Goal: Task Accomplishment & Management: Use online tool/utility

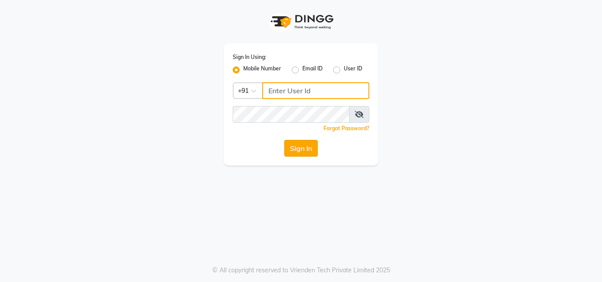
type input "8878248646"
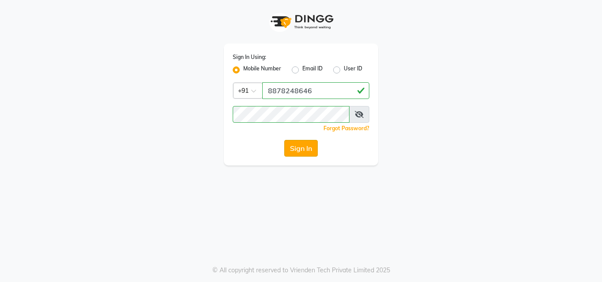
click at [296, 148] on button "Sign In" at bounding box center [300, 148] width 33 height 17
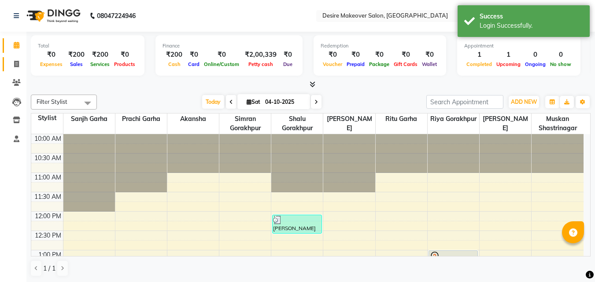
click at [14, 70] on link "Invoice" at bounding box center [13, 64] width 21 height 15
select select "service"
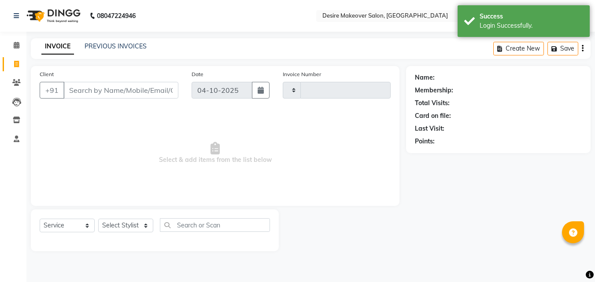
type input "0837"
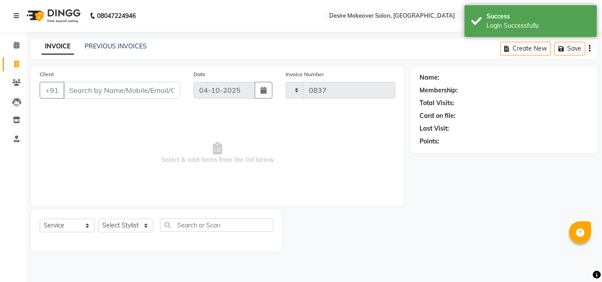
select select "6198"
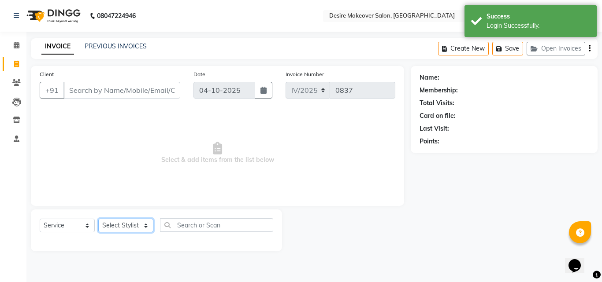
click at [146, 225] on select "Select Stylist akansha Anushaka Gorakhpur [PERSON_NAME] [PERSON_NAME] [PERSON_N…" at bounding box center [125, 226] width 55 height 14
select select "60084"
click at [98, 219] on select "Select Stylist akansha Anushaka Gorakhpur [PERSON_NAME] [PERSON_NAME] [PERSON_N…" at bounding box center [125, 226] width 55 height 14
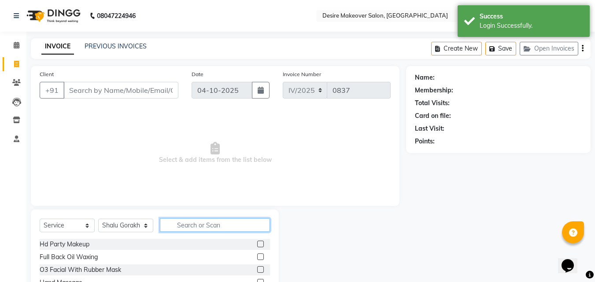
click at [184, 223] on input "text" at bounding box center [215, 225] width 110 height 14
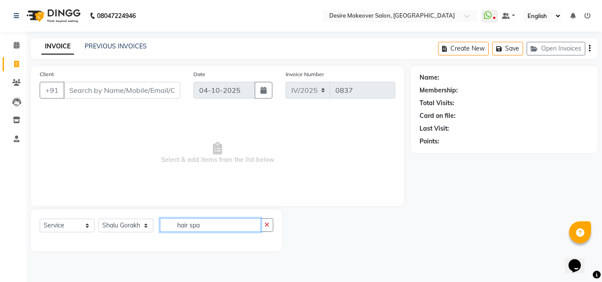
click at [238, 226] on input "hair spa" at bounding box center [210, 225] width 101 height 14
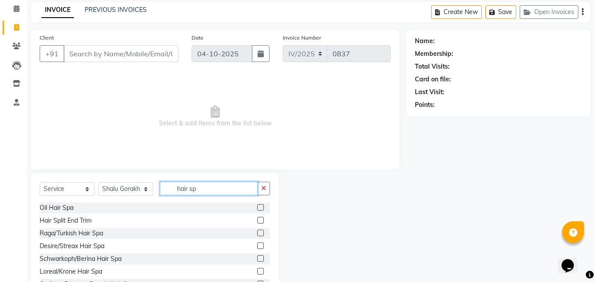
scroll to position [48, 0]
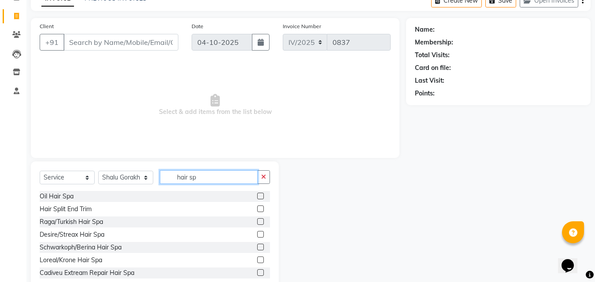
type input "hair sp"
click at [257, 247] on label at bounding box center [260, 247] width 7 height 7
click at [257, 247] on input "checkbox" at bounding box center [260, 248] width 6 height 6
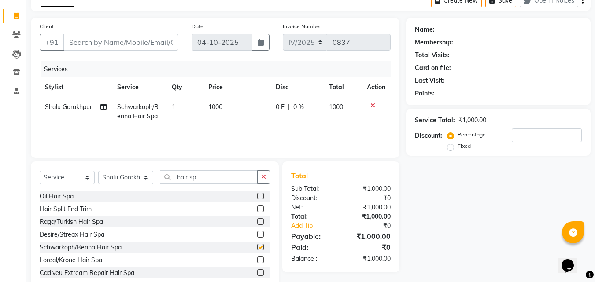
checkbox input "false"
click at [228, 178] on input "hair sp" at bounding box center [209, 177] width 98 height 14
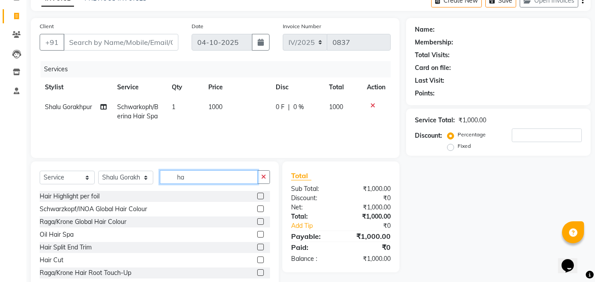
type input "h"
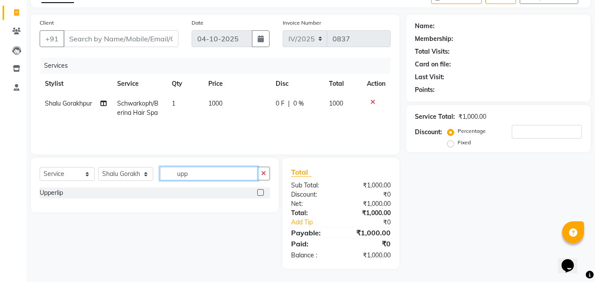
scroll to position [0, 0]
type input "upp"
click at [263, 192] on label at bounding box center [260, 192] width 7 height 7
click at [263, 192] on input "checkbox" at bounding box center [260, 193] width 6 height 6
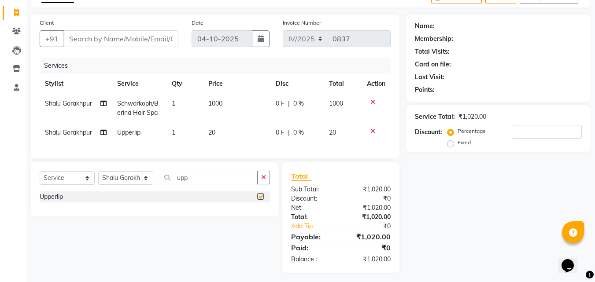
checkbox input "false"
click at [115, 41] on input "Client" at bounding box center [120, 38] width 115 height 17
type input "9"
type input "0"
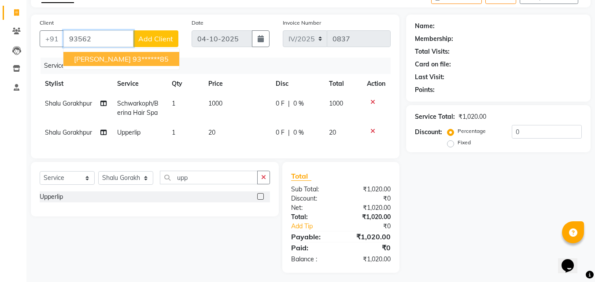
click at [122, 59] on span "[PERSON_NAME]" at bounding box center [102, 59] width 57 height 9
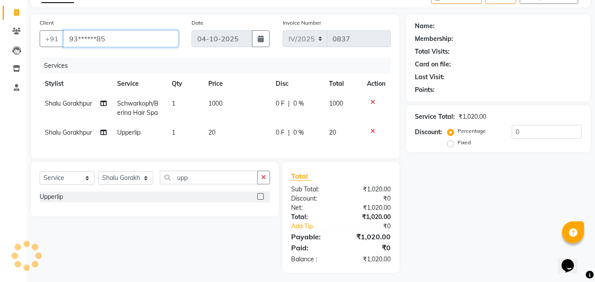
type input "93******85"
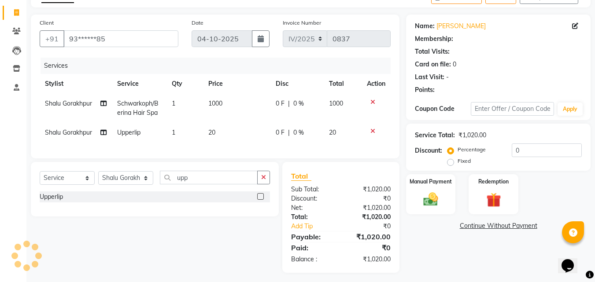
select select "1: Object"
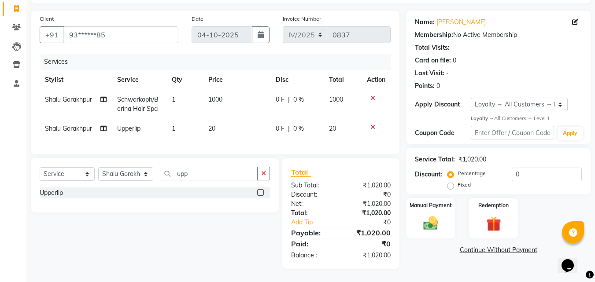
scroll to position [62, 0]
click at [439, 215] on img at bounding box center [430, 224] width 25 height 18
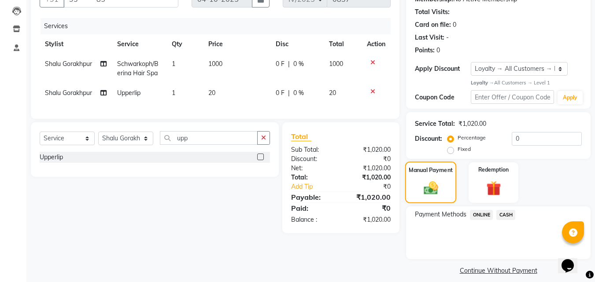
scroll to position [100, 0]
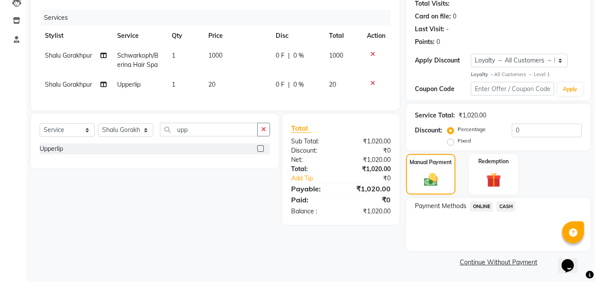
click at [481, 208] on span "ONLINE" at bounding box center [481, 207] width 23 height 10
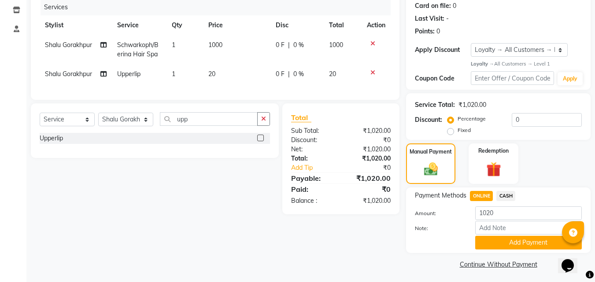
scroll to position [112, 0]
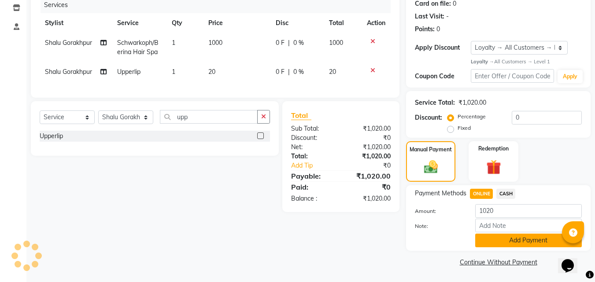
click at [483, 237] on button "Add Payment" at bounding box center [528, 241] width 107 height 14
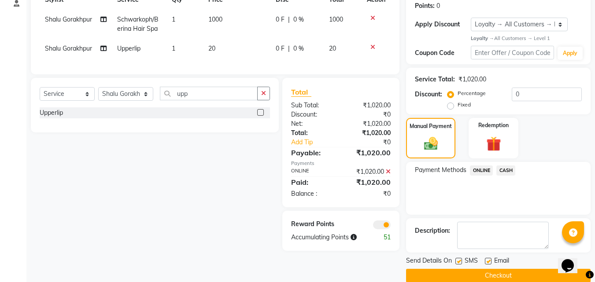
scroll to position [149, 0]
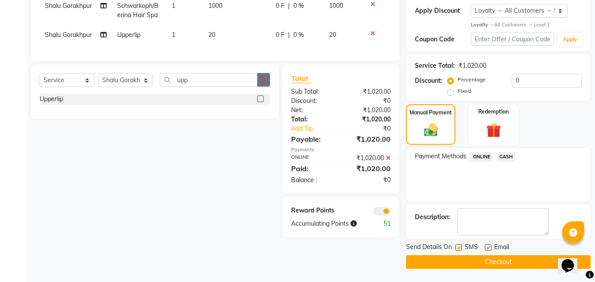
click at [259, 87] on button "button" at bounding box center [263, 80] width 13 height 14
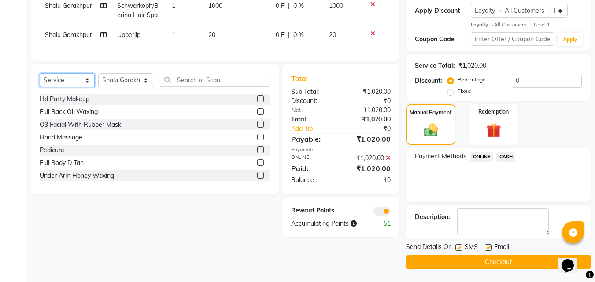
click at [84, 85] on select "Select Service Product Membership Package Voucher Prepaid Gift Card" at bounding box center [67, 81] width 55 height 14
select select "V"
click at [40, 80] on select "Select Service Product Membership Package Voucher Prepaid Gift Card" at bounding box center [67, 81] width 55 height 14
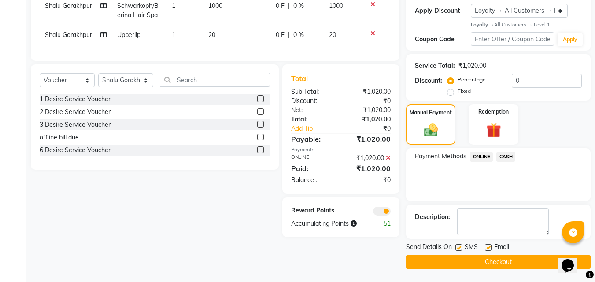
click at [141, 104] on div "1 Desire Service Voucher" at bounding box center [155, 99] width 230 height 11
click at [260, 102] on label at bounding box center [260, 99] width 7 height 7
click at [260, 102] on input "checkbox" at bounding box center [260, 99] width 6 height 6
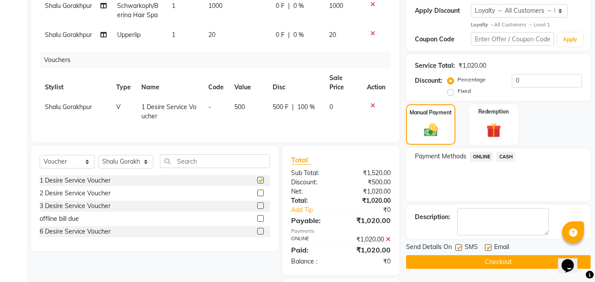
checkbox input "false"
click at [244, 105] on span "500" at bounding box center [239, 107] width 11 height 8
select select "60084"
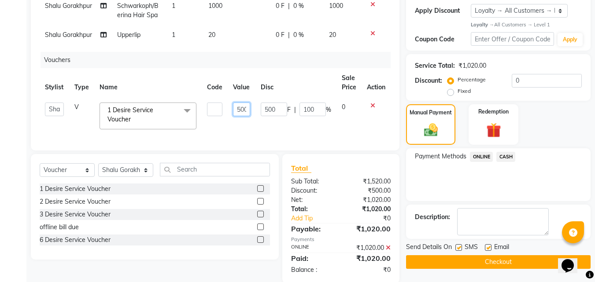
click at [241, 109] on input "500" at bounding box center [241, 110] width 17 height 14
click at [245, 108] on input "500" at bounding box center [241, 110] width 17 height 14
type input "0"
click at [245, 108] on input "0" at bounding box center [241, 110] width 17 height 14
type input "150"
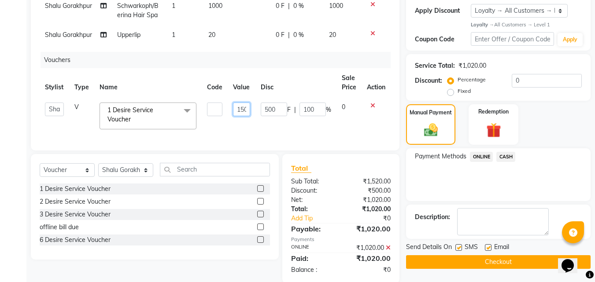
scroll to position [0, 2]
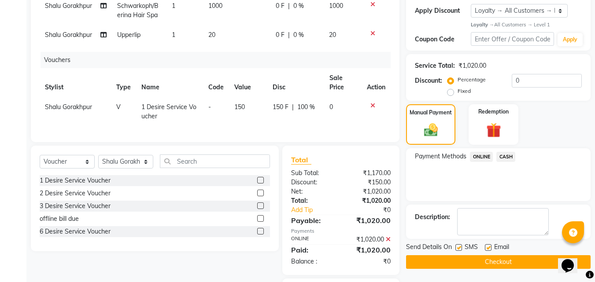
click at [281, 128] on div "Services Stylist Service Qty Price Disc Total Action [PERSON_NAME] Gorakhpur Sc…" at bounding box center [215, 47] width 351 height 174
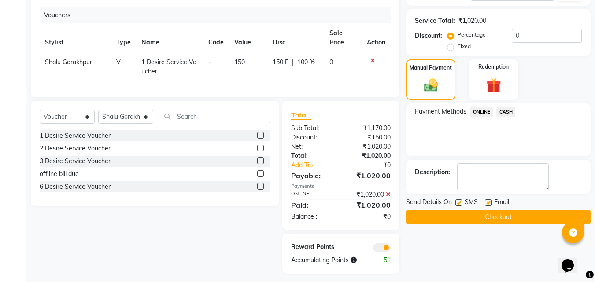
scroll to position [168, 0]
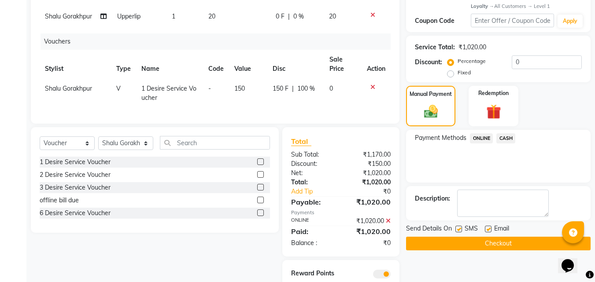
click at [244, 86] on span "150" at bounding box center [239, 89] width 11 height 8
select select "60084"
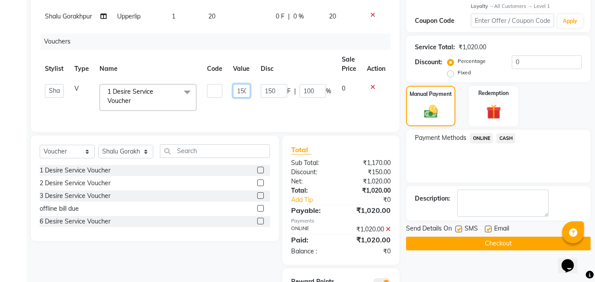
click at [245, 89] on input "150" at bounding box center [241, 91] width 17 height 14
click at [247, 89] on input "150" at bounding box center [241, 91] width 17 height 14
type input "1"
type input "100"
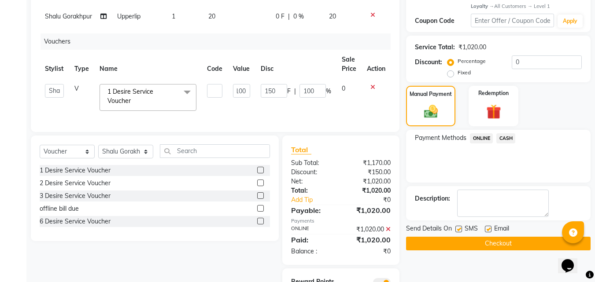
click at [256, 105] on tr "[PERSON_NAME] [PERSON_NAME] [PERSON_NAME] [PERSON_NAME] garha [PERSON_NAME] sha…" at bounding box center [215, 97] width 351 height 37
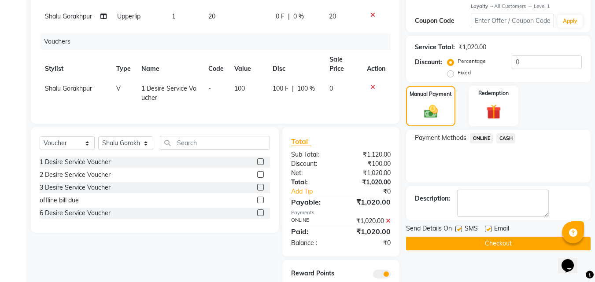
click at [482, 137] on span "ONLINE" at bounding box center [481, 138] width 23 height 10
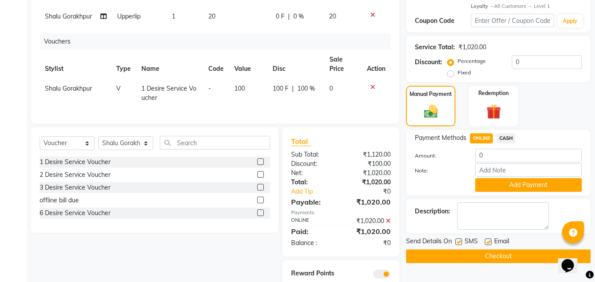
click at [490, 259] on button "Checkout" at bounding box center [498, 257] width 185 height 14
